Goal: Task Accomplishment & Management: Use online tool/utility

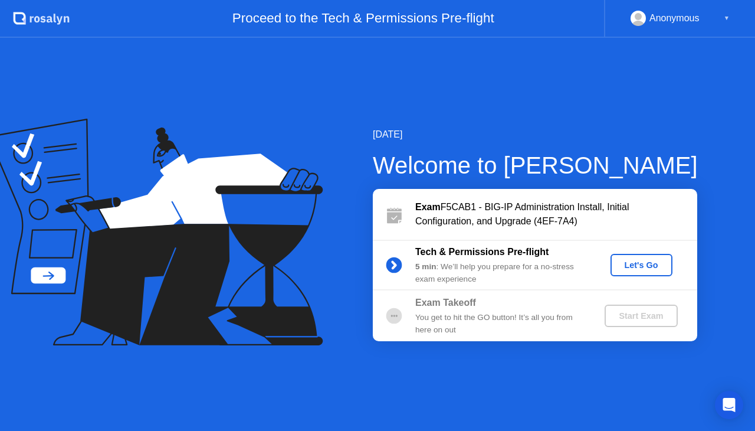
drag, startPoint x: 635, startPoint y: 262, endPoint x: 557, endPoint y: 258, distance: 78.0
click at [557, 258] on div "Tech & Permissions Pre-flight 5 min : We’ll help you prepare for a no-stress ex…" at bounding box center [535, 265] width 324 height 51
click at [655, 258] on button "Let's Go" at bounding box center [642, 265] width 62 height 22
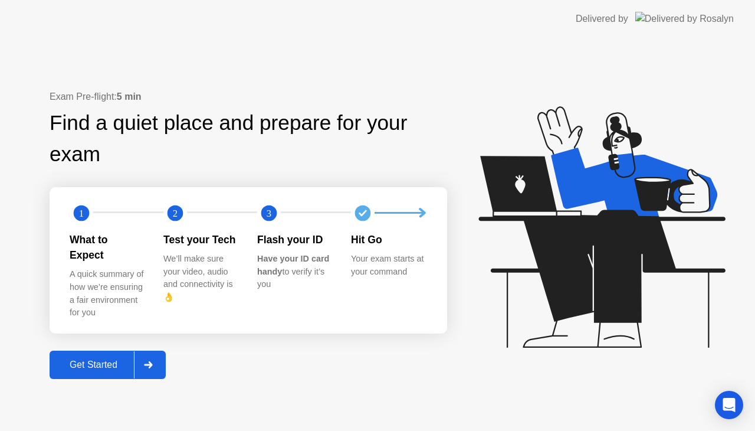
click at [114, 362] on div "Get Started" at bounding box center [93, 364] width 81 height 11
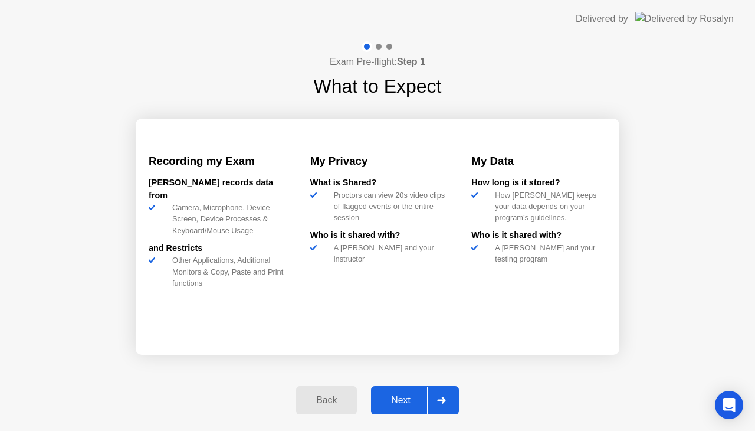
click at [330, 402] on div "Back" at bounding box center [327, 400] width 54 height 11
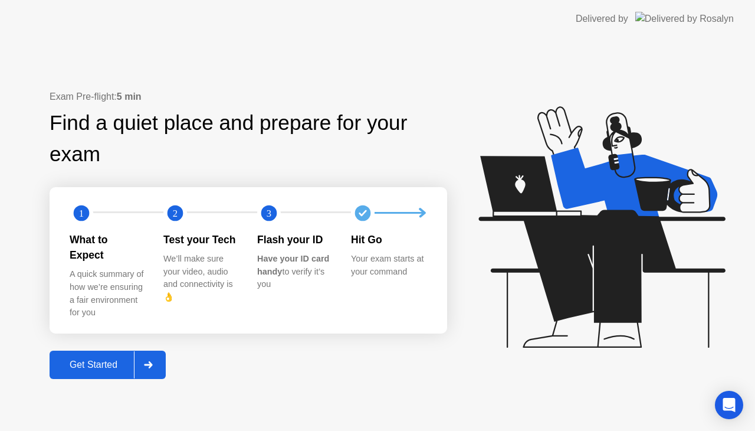
click at [101, 359] on div "Get Started" at bounding box center [93, 364] width 81 height 11
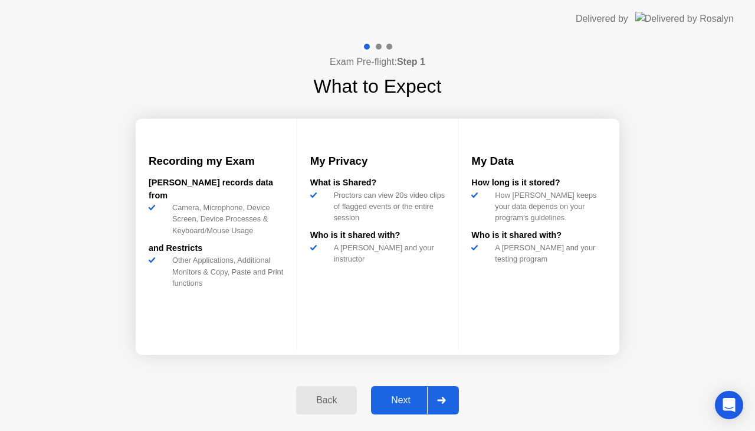
click at [405, 400] on div "Next" at bounding box center [401, 400] width 53 height 11
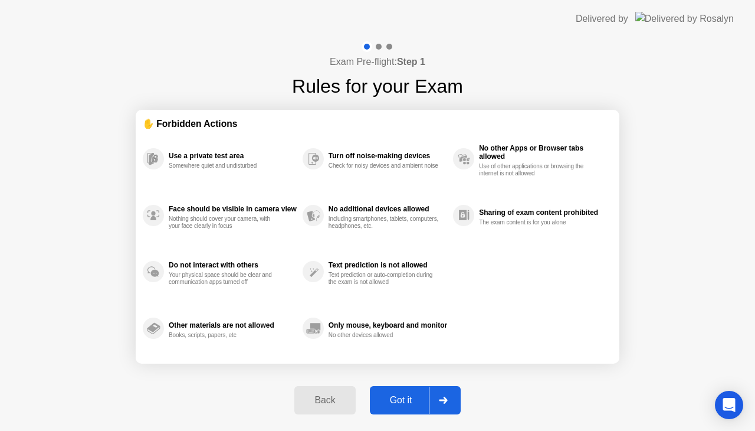
click at [404, 398] on div "Got it" at bounding box center [400, 400] width 55 height 11
select select "**********"
select select "*******"
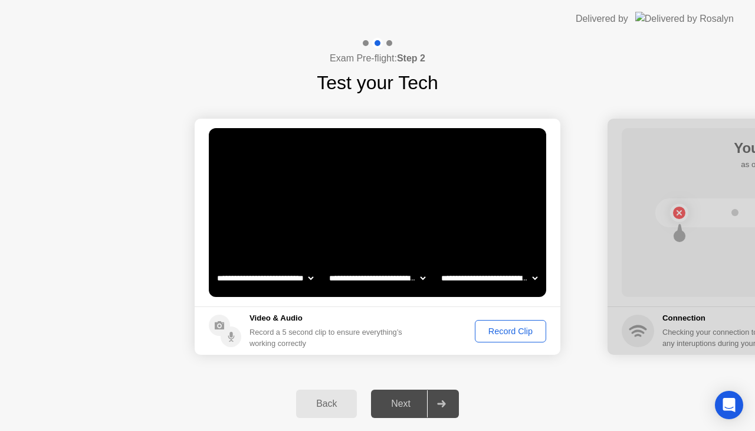
click at [496, 330] on div "Record Clip" at bounding box center [510, 330] width 63 height 9
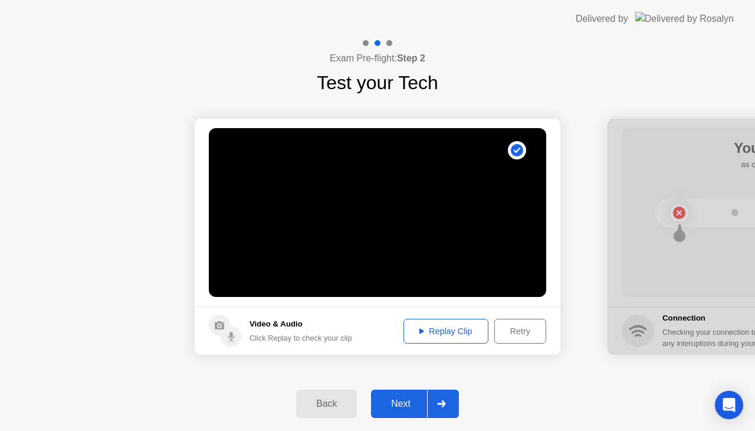
click at [408, 399] on div "Next" at bounding box center [401, 403] width 53 height 11
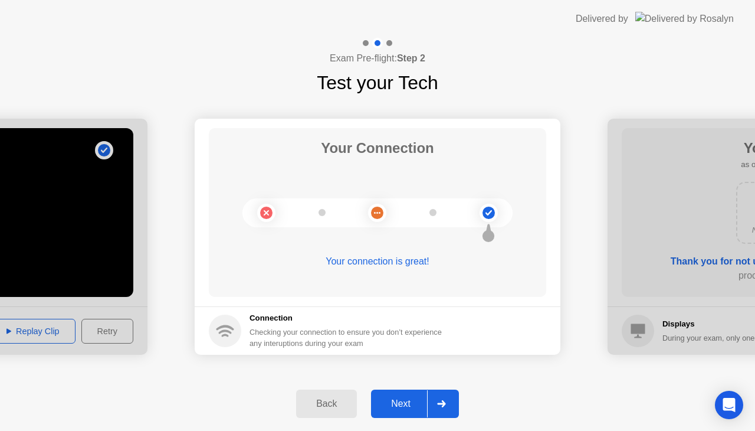
click at [413, 405] on div "Next" at bounding box center [401, 403] width 53 height 11
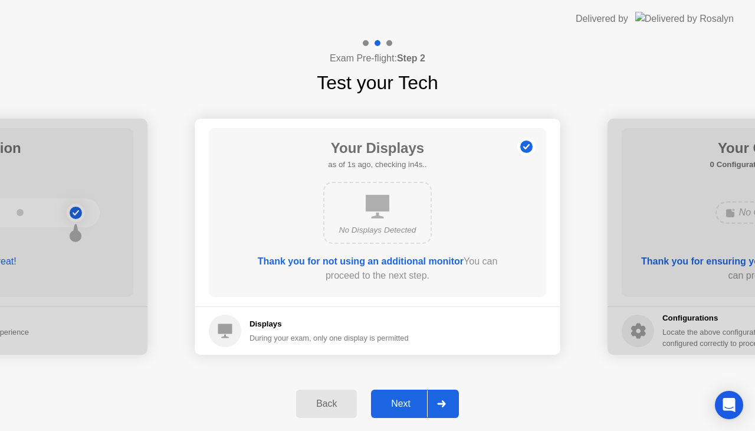
click at [401, 404] on div "Next" at bounding box center [401, 403] width 53 height 11
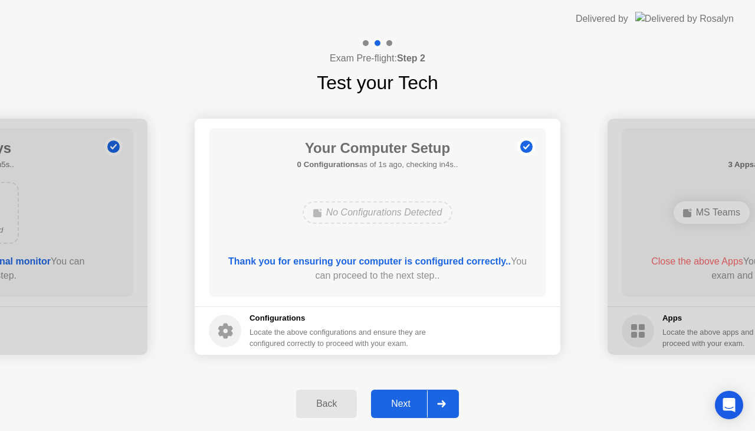
click at [229, 332] on icon at bounding box center [225, 330] width 15 height 15
click at [409, 402] on div "Next" at bounding box center [401, 403] width 53 height 11
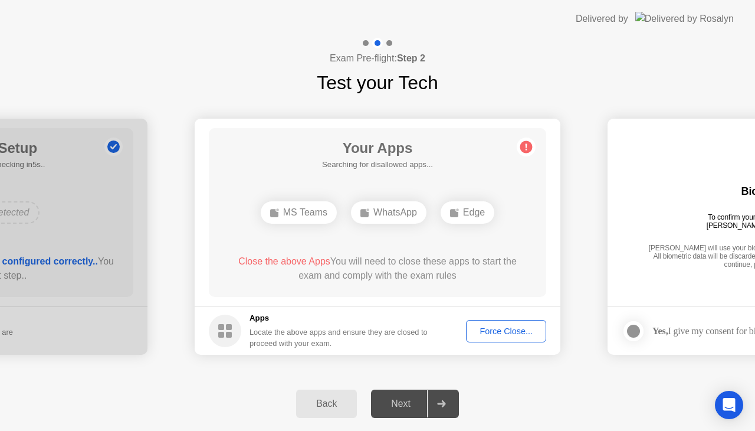
click at [432, 271] on div "Close the above Apps You will need to close these apps to start the exam and co…" at bounding box center [378, 268] width 304 height 28
click at [276, 260] on span "Close the above Apps" at bounding box center [284, 261] width 92 height 10
click at [507, 334] on div "Force Close..." at bounding box center [506, 330] width 72 height 9
click at [488, 323] on button "Force Close..." at bounding box center [506, 331] width 80 height 22
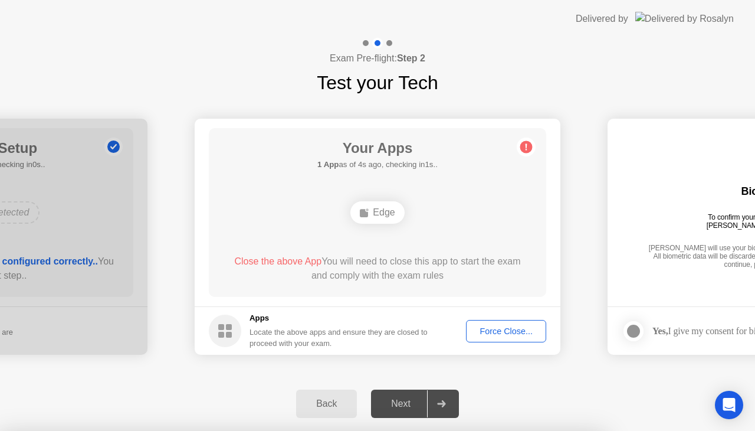
click at [496, 335] on div "Force Close..." at bounding box center [506, 330] width 72 height 9
click at [402, 222] on div "Edge" at bounding box center [377, 212] width 270 height 32
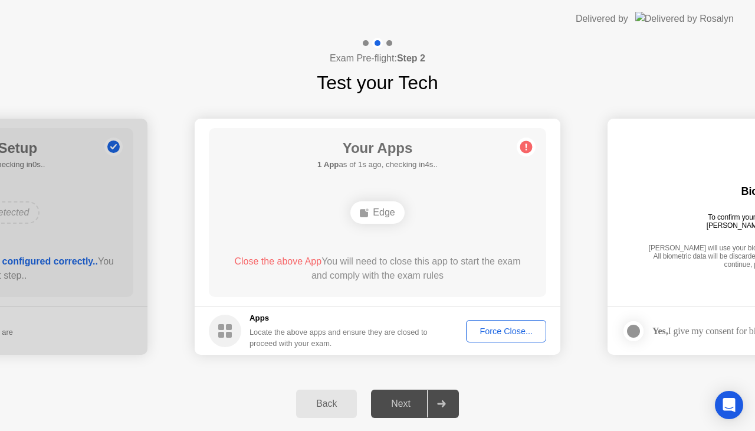
click at [507, 335] on div "Force Close..." at bounding box center [506, 330] width 72 height 9
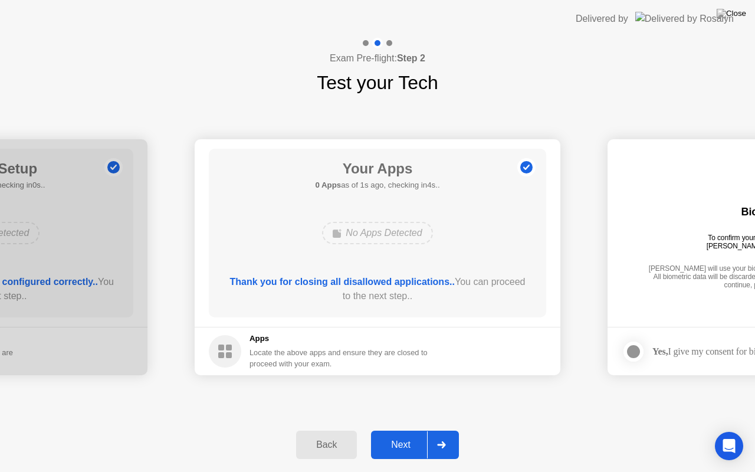
click at [408, 430] on div "Next" at bounding box center [401, 445] width 53 height 11
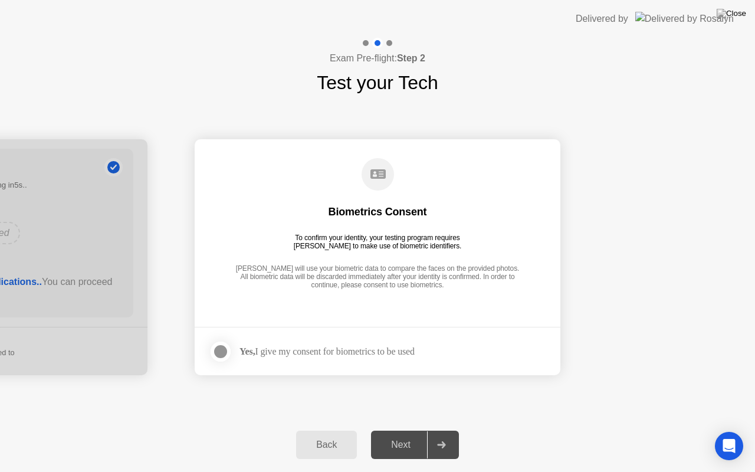
click at [271, 352] on div "Yes, I give my consent for biometrics to be used" at bounding box center [327, 351] width 175 height 11
click at [392, 238] on div "To confirm your identity, your testing program requires [PERSON_NAME] to make u…" at bounding box center [378, 242] width 178 height 17
click at [222, 350] on div at bounding box center [221, 352] width 14 height 14
click at [400, 430] on div "Next" at bounding box center [401, 445] width 53 height 11
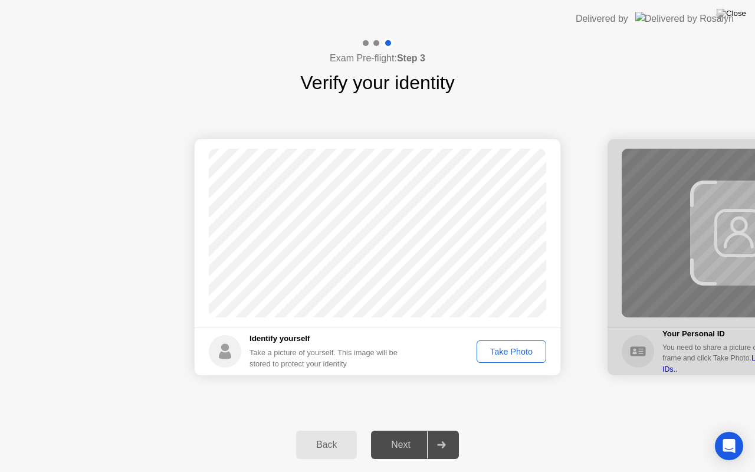
click at [494, 352] on div "Take Photo" at bounding box center [511, 351] width 61 height 9
click at [408, 430] on div "Next" at bounding box center [401, 445] width 53 height 11
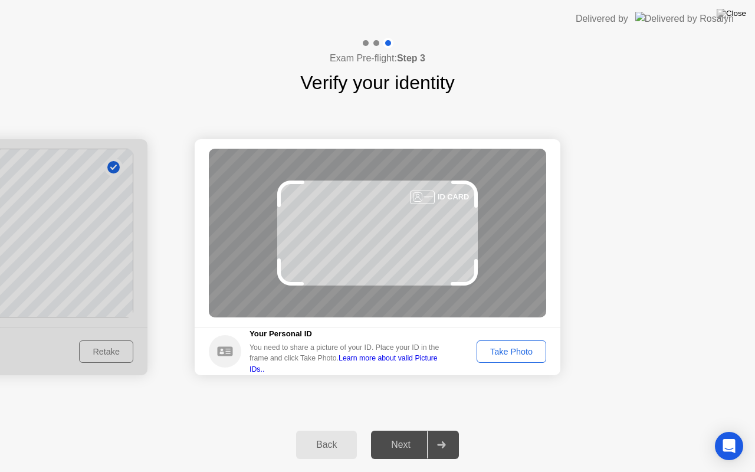
click at [502, 349] on div "Take Photo" at bounding box center [511, 351] width 61 height 9
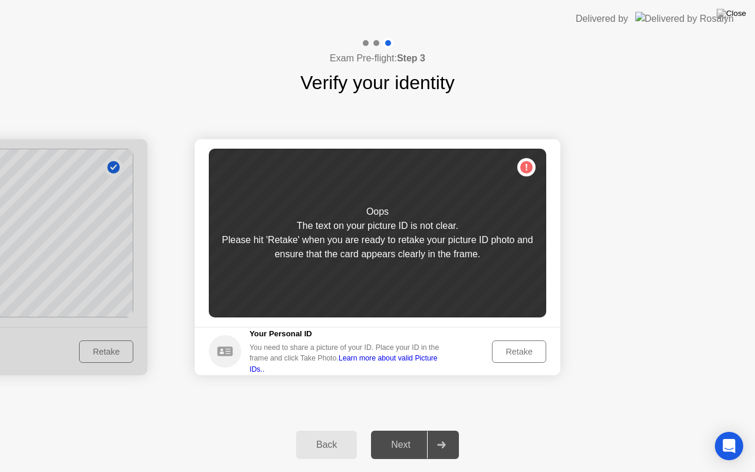
click at [519, 352] on div "Retake" at bounding box center [519, 351] width 46 height 9
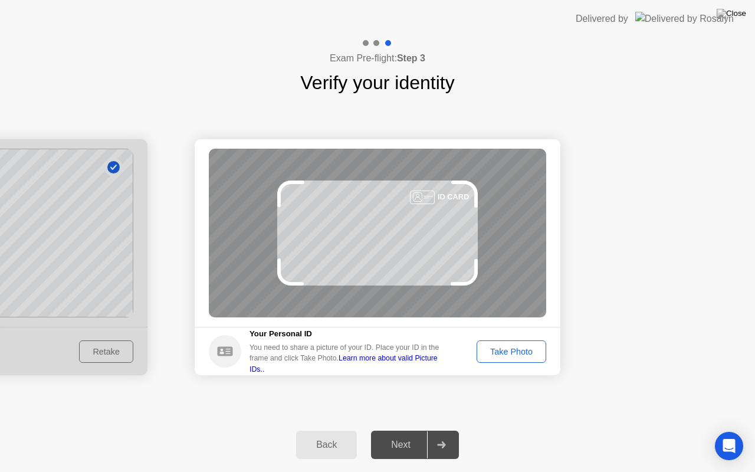
click at [520, 348] on div "Take Photo" at bounding box center [511, 351] width 61 height 9
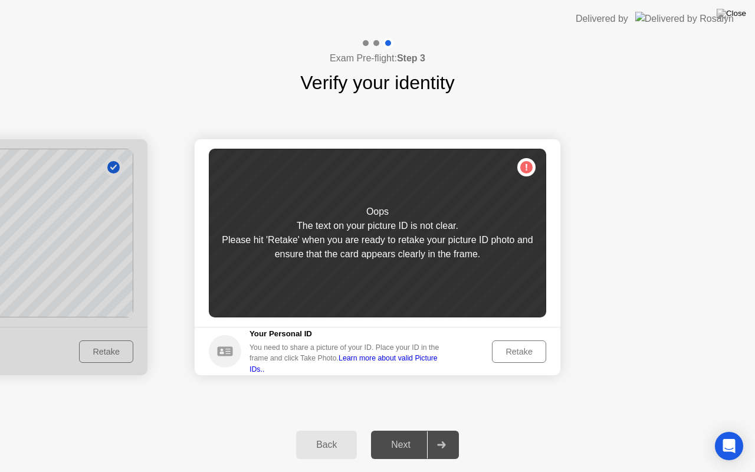
click at [518, 348] on div "Retake" at bounding box center [519, 351] width 46 height 9
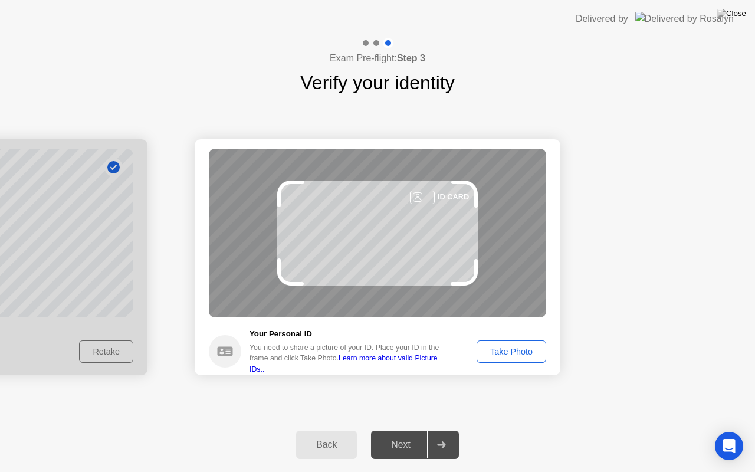
click at [518, 348] on div "Take Photo" at bounding box center [511, 351] width 61 height 9
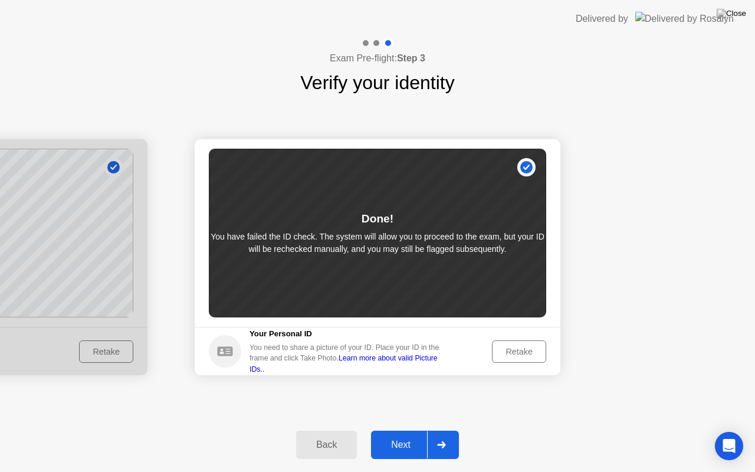
click at [418, 430] on div "Next" at bounding box center [401, 445] width 53 height 11
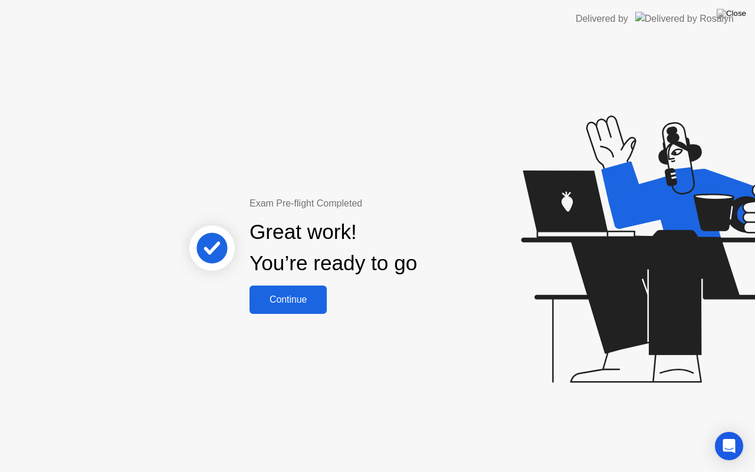
click at [284, 291] on button "Continue" at bounding box center [288, 300] width 77 height 28
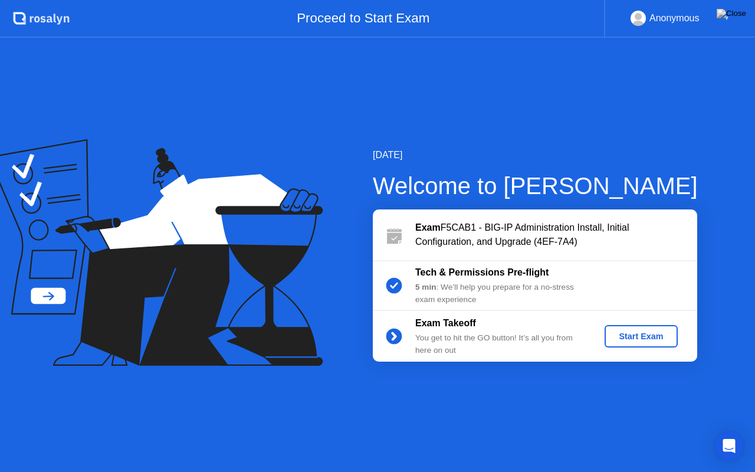
click at [636, 340] on div "Start Exam" at bounding box center [640, 336] width 63 height 9
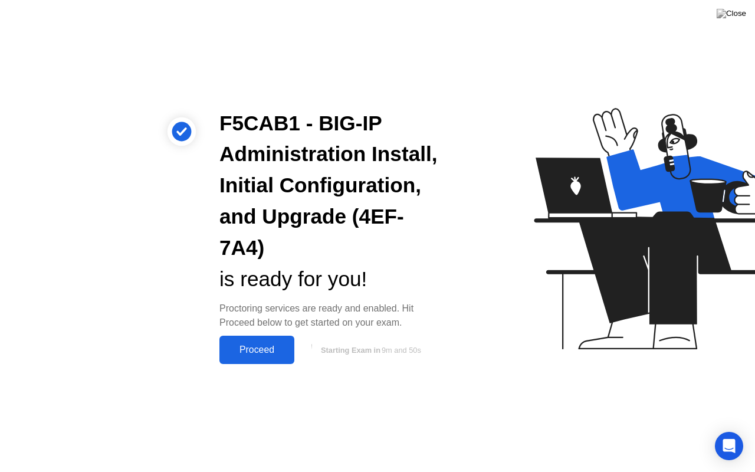
click at [250, 347] on div "Proceed" at bounding box center [257, 350] width 68 height 11
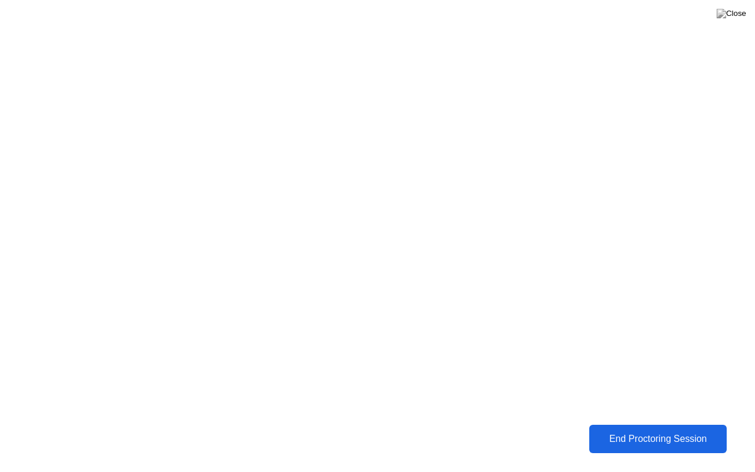
click at [631, 430] on div "End Proctoring Session" at bounding box center [658, 439] width 130 height 11
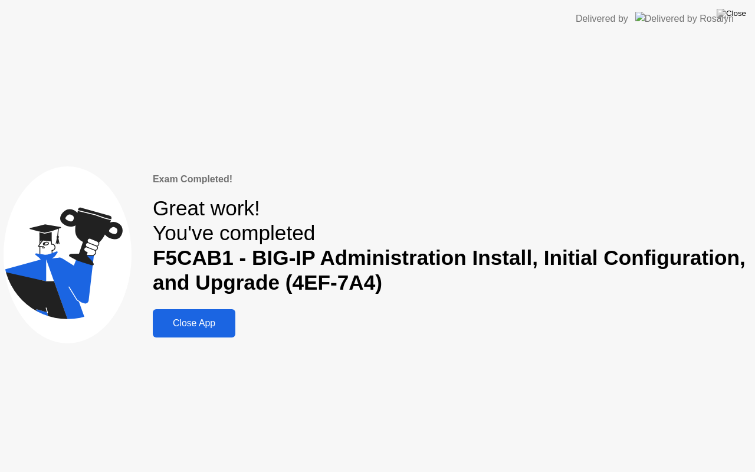
click at [219, 324] on div "Close App" at bounding box center [194, 323] width 76 height 11
